Goal: Task Accomplishment & Management: Use online tool/utility

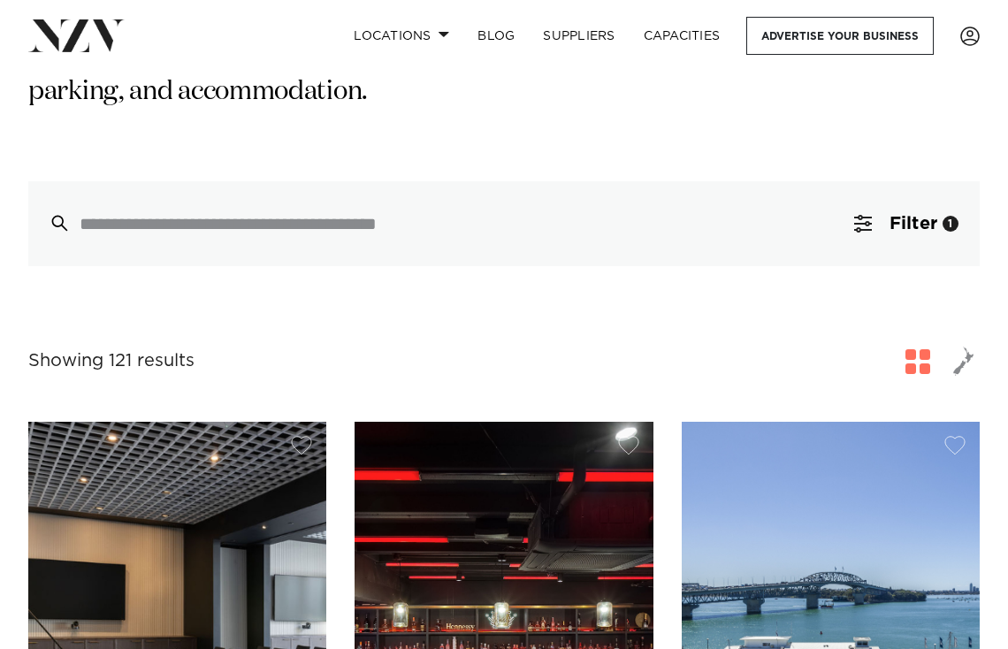
scroll to position [401, 0]
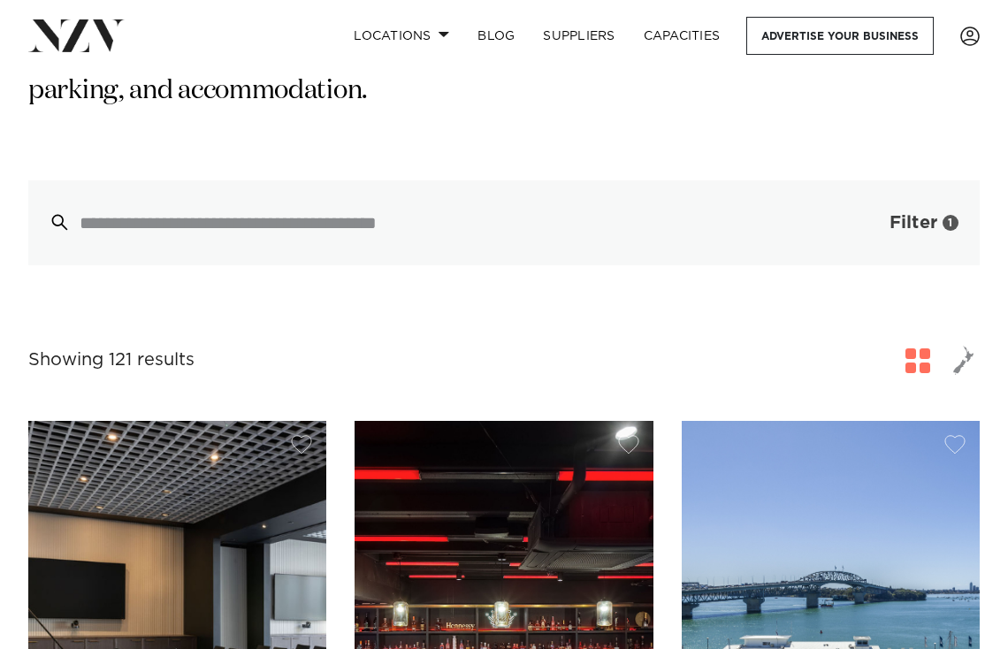
click at [696, 214] on span "Filter" at bounding box center [913, 223] width 48 height 18
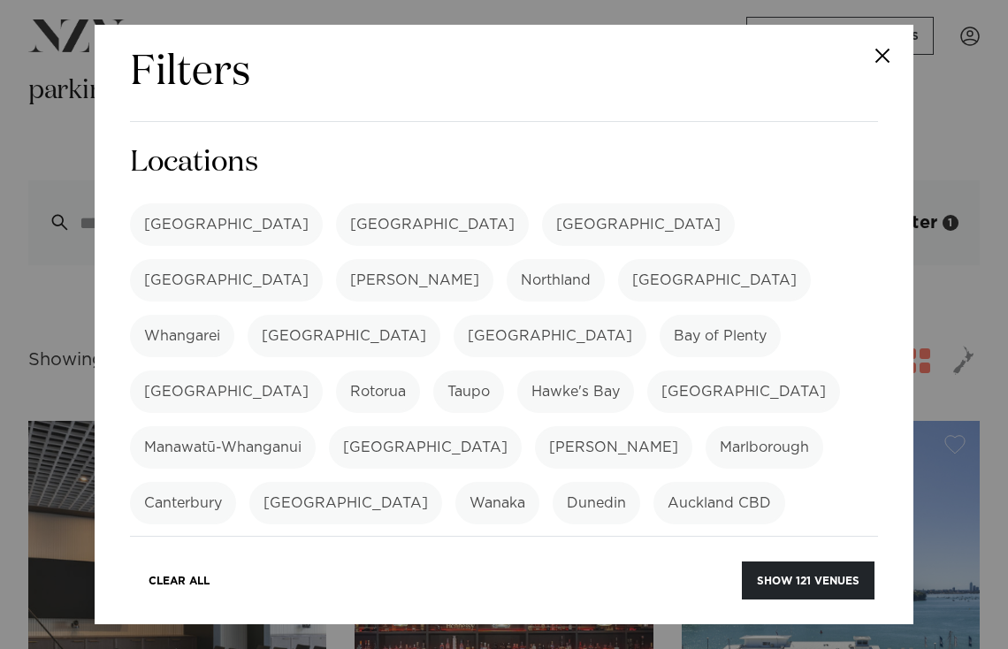
click at [191, 225] on label "[GEOGRAPHIC_DATA]" at bounding box center [226, 224] width 193 height 42
click at [696, 576] on button "Show 121 venues" at bounding box center [808, 580] width 133 height 38
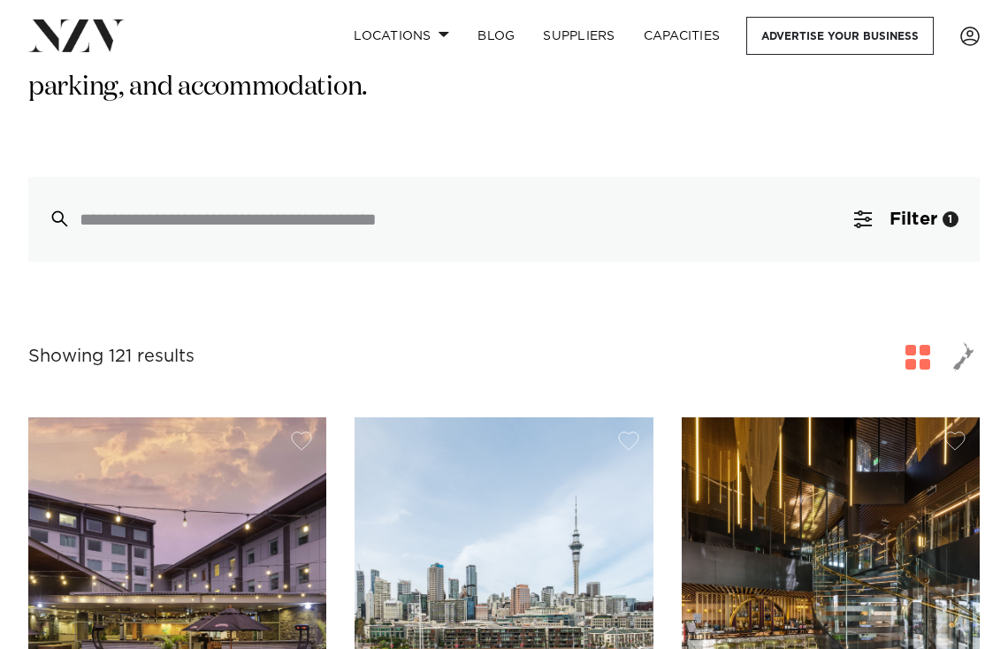
scroll to position [392, 0]
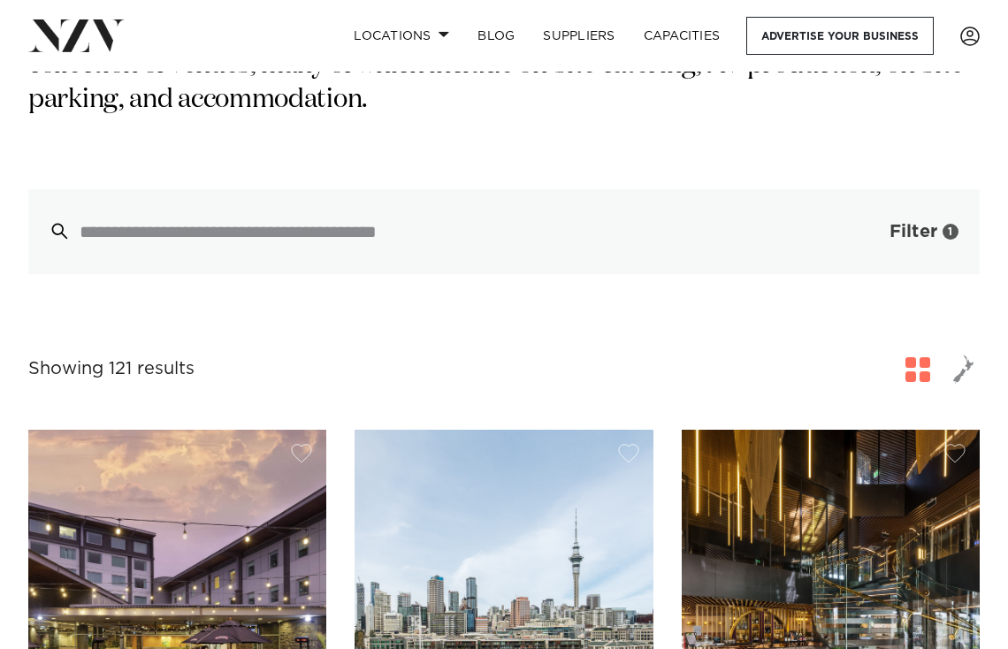
click at [899, 223] on span "Filter" at bounding box center [913, 232] width 48 height 18
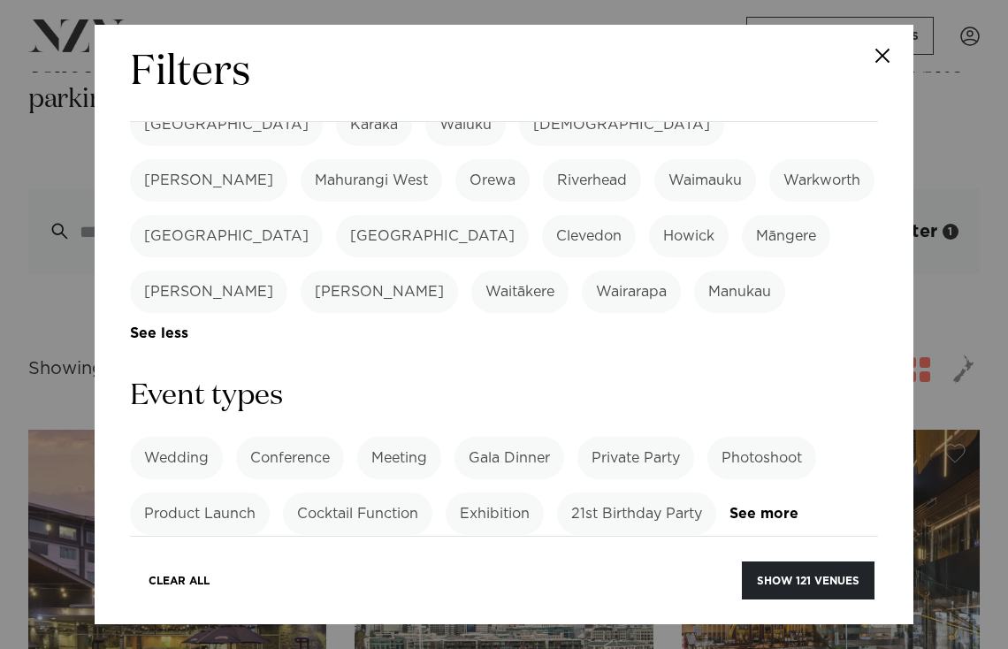
scroll to position [607, 0]
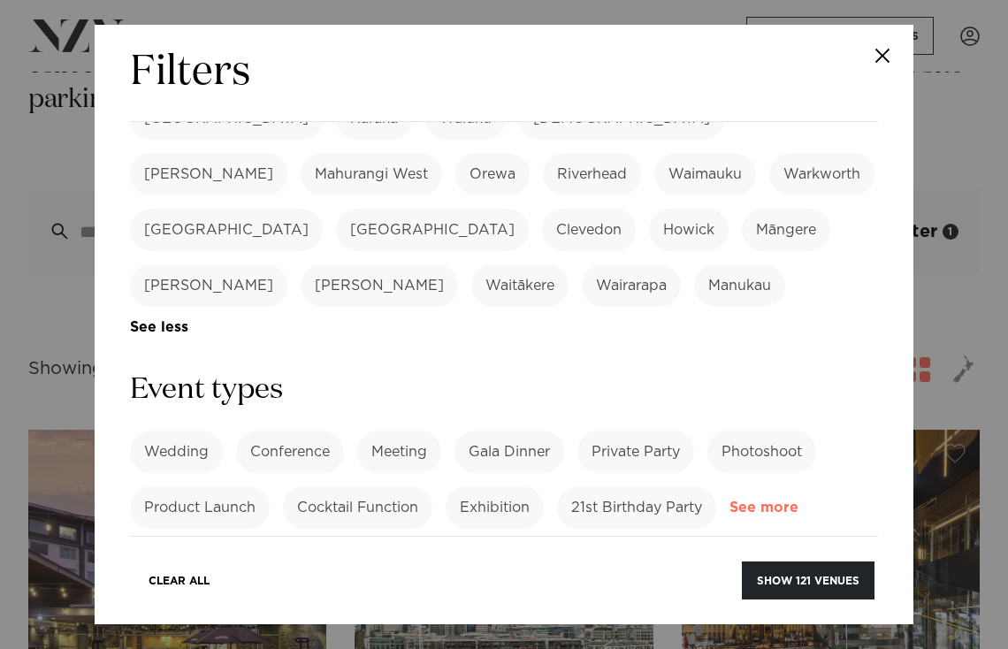
click at [758, 500] on link "See more" at bounding box center [798, 507] width 138 height 15
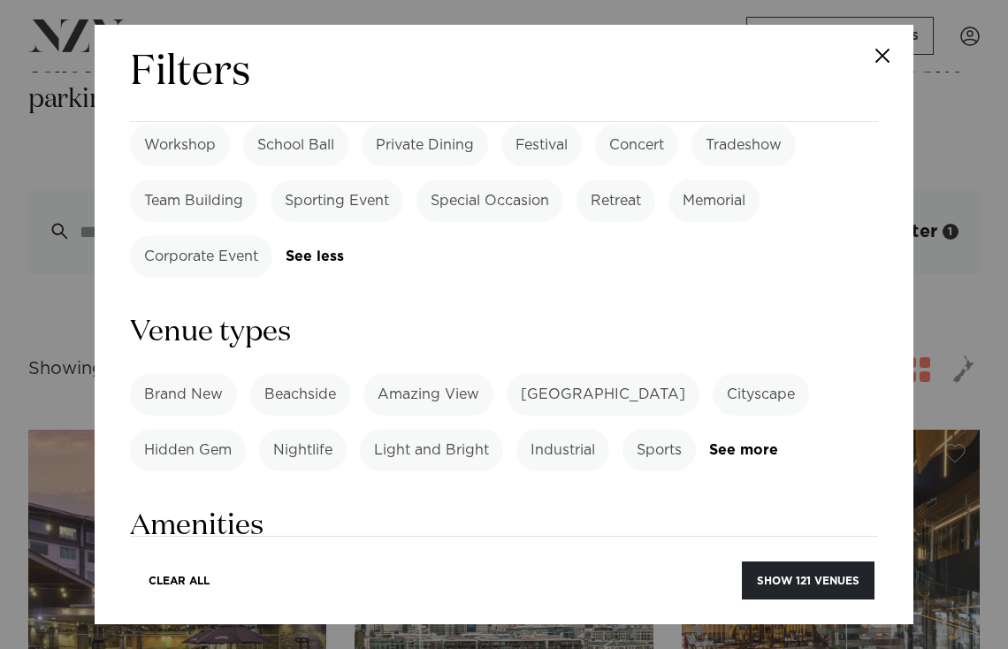
scroll to position [1096, 0]
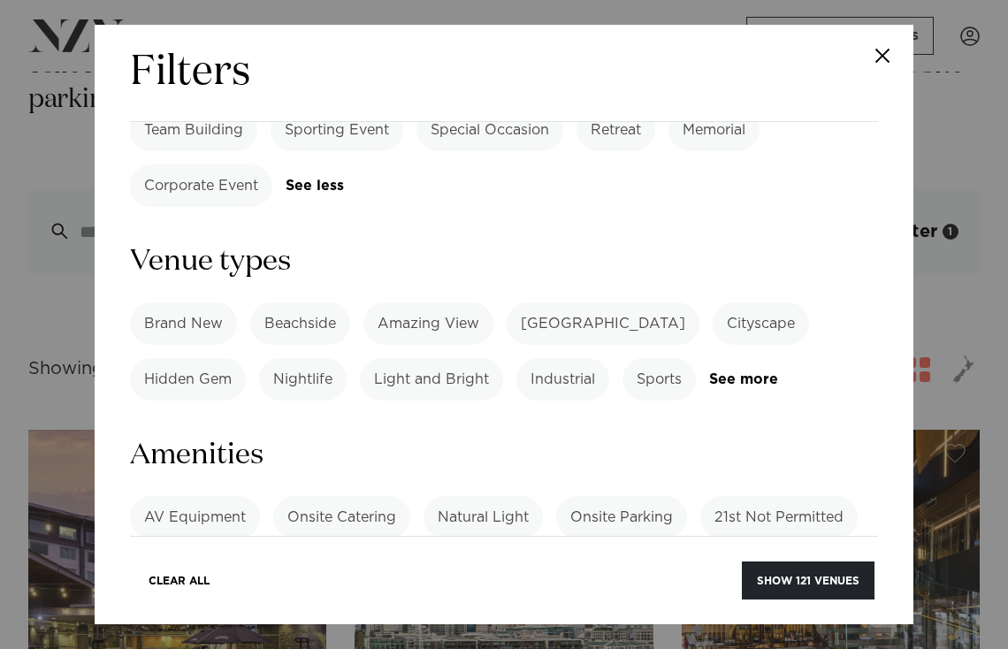
click at [170, 607] on link "See more" at bounding box center [199, 614] width 138 height 15
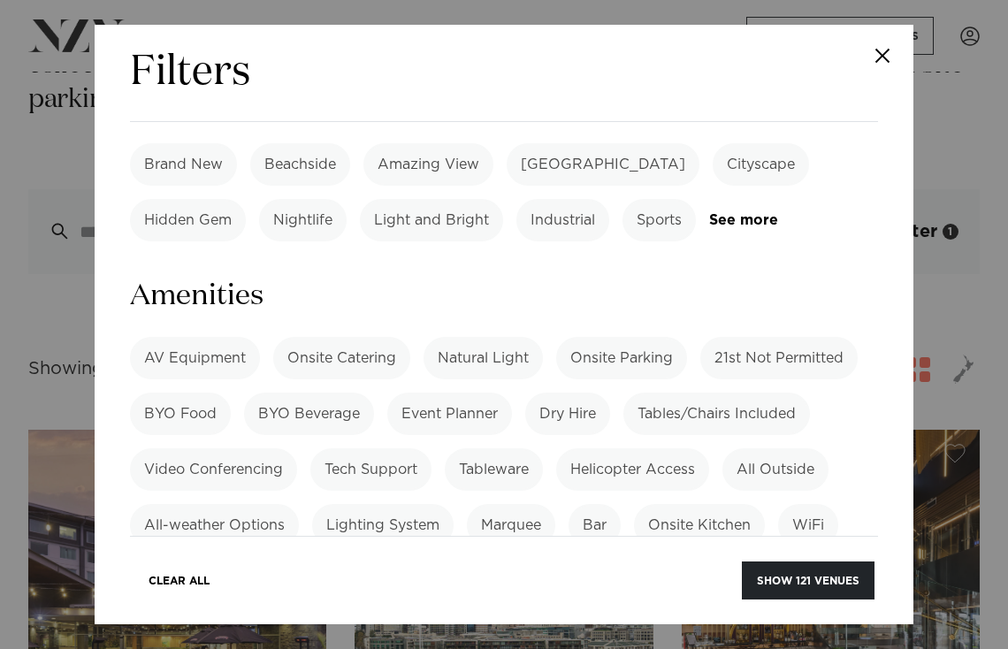
scroll to position [1262, 0]
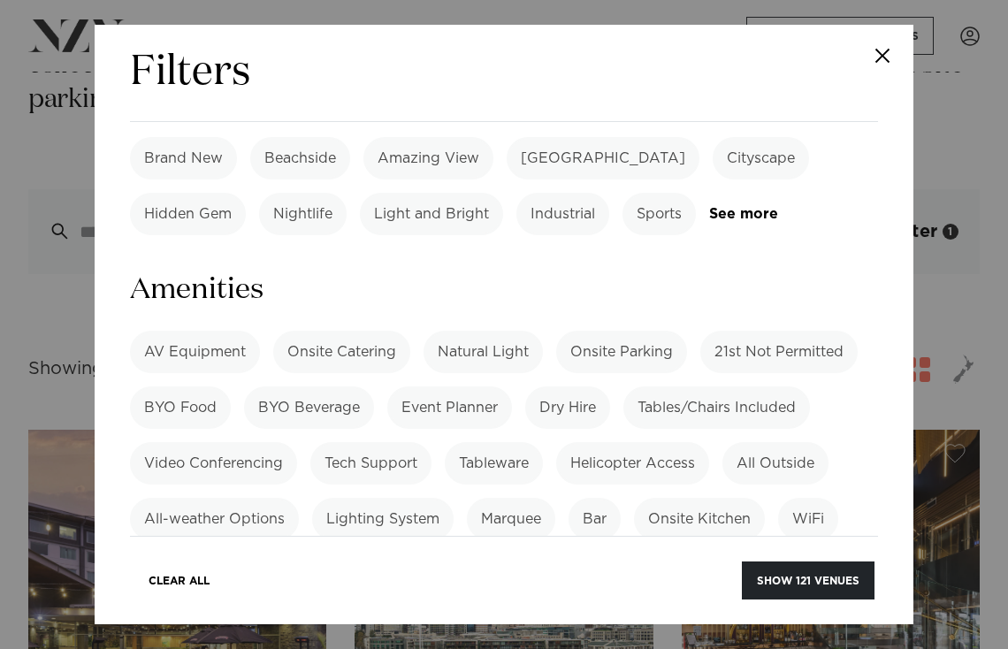
click at [683, 498] on label "Onsite Kitchen" at bounding box center [699, 519] width 131 height 42
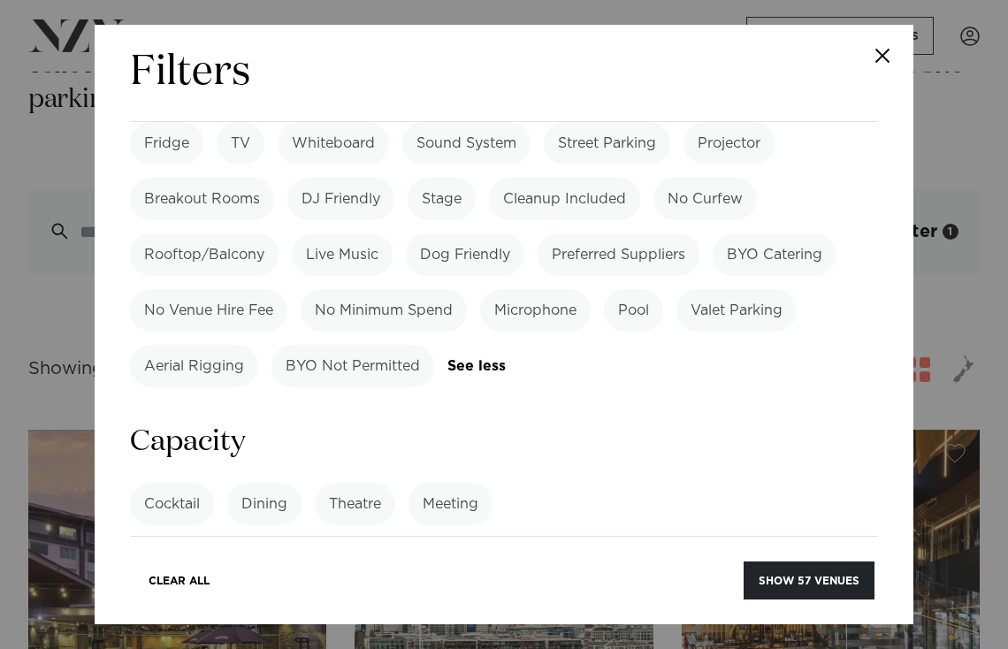
scroll to position [1708, 0]
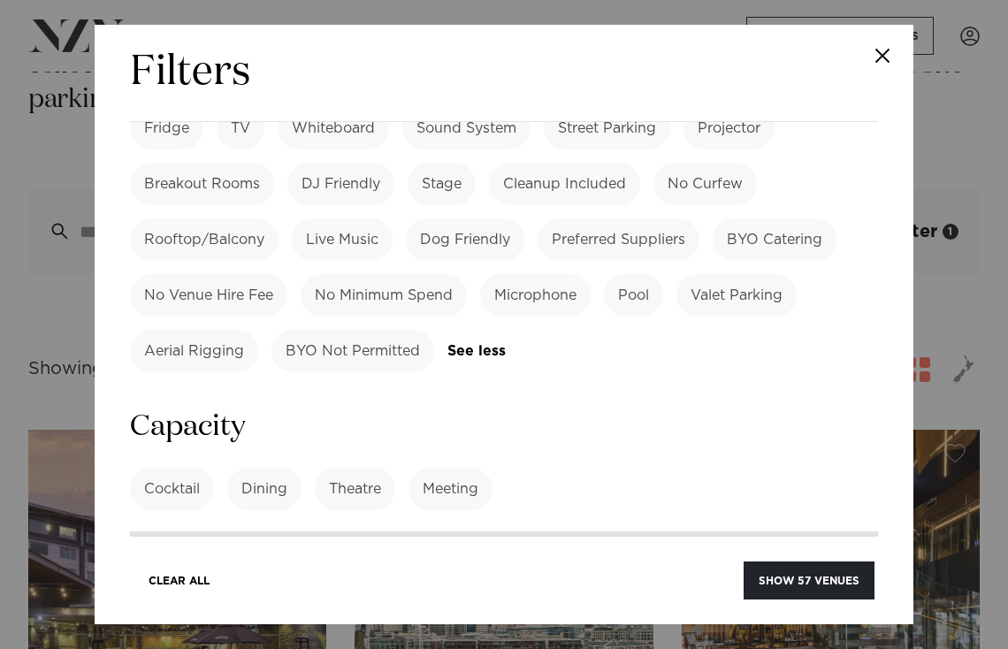
click at [641, 531] on input "number" at bounding box center [504, 555] width 748 height 48
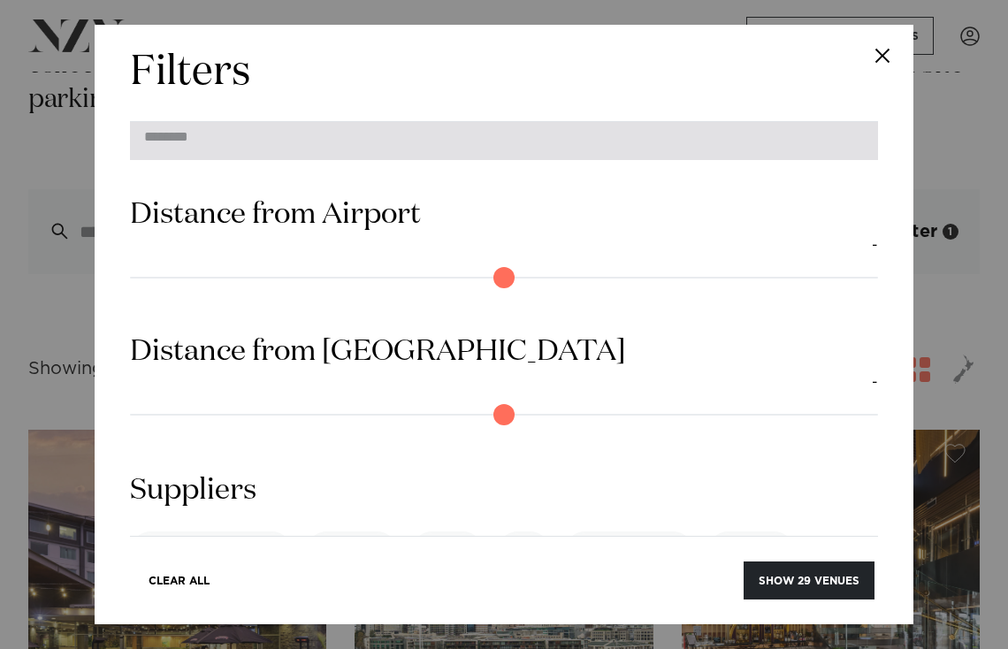
scroll to position [2147, 0]
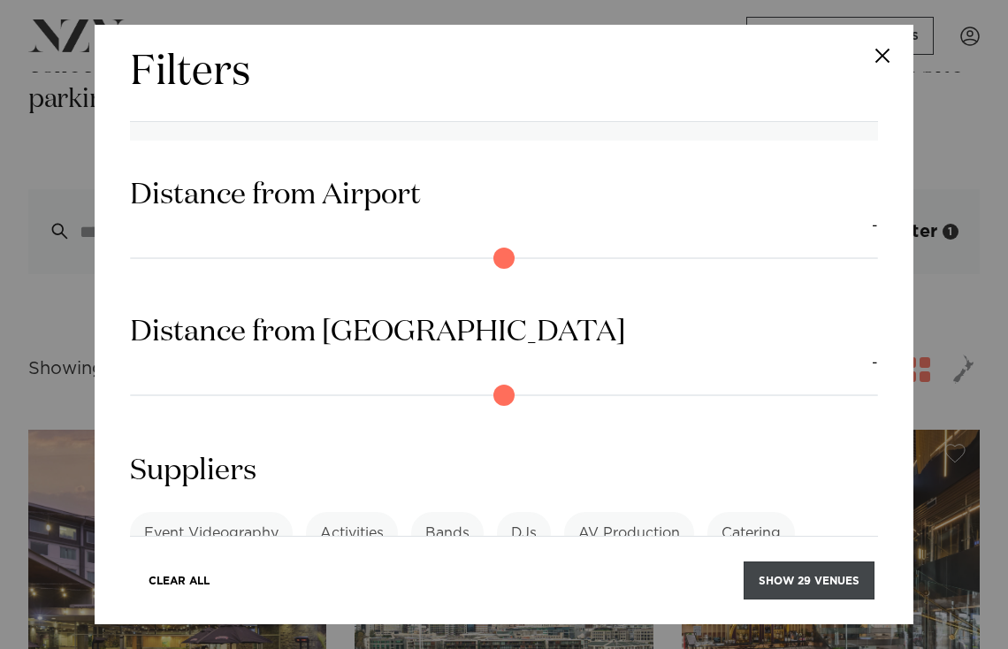
type input "**"
click at [794, 576] on button "Show 29 venues" at bounding box center [809, 580] width 131 height 38
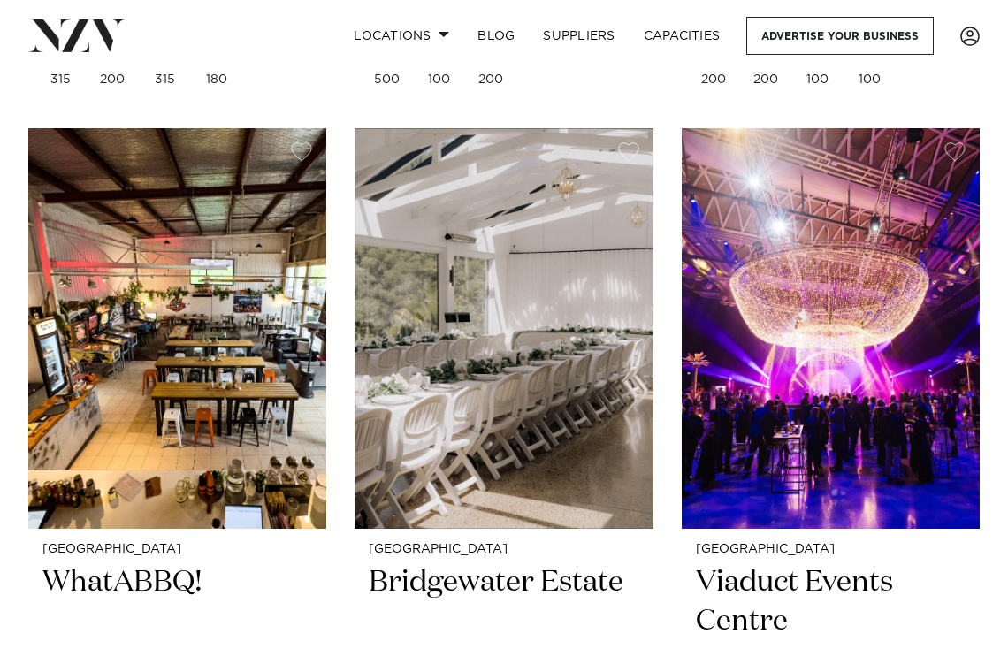
scroll to position [5036, 0]
